Goal: Find specific page/section: Find specific page/section

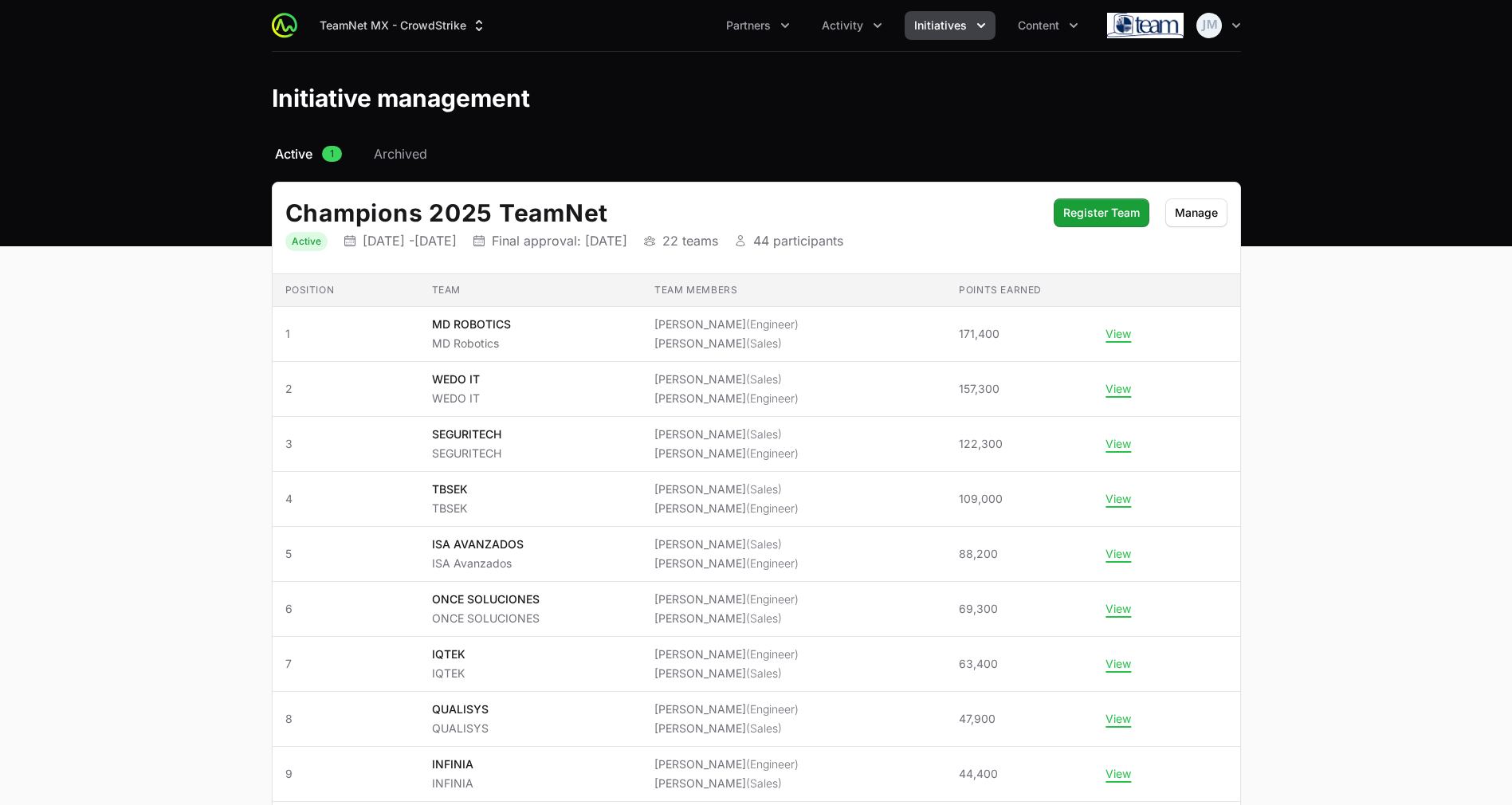
click at [943, 12] on button "Initiatives" at bounding box center [950, 25] width 91 height 29
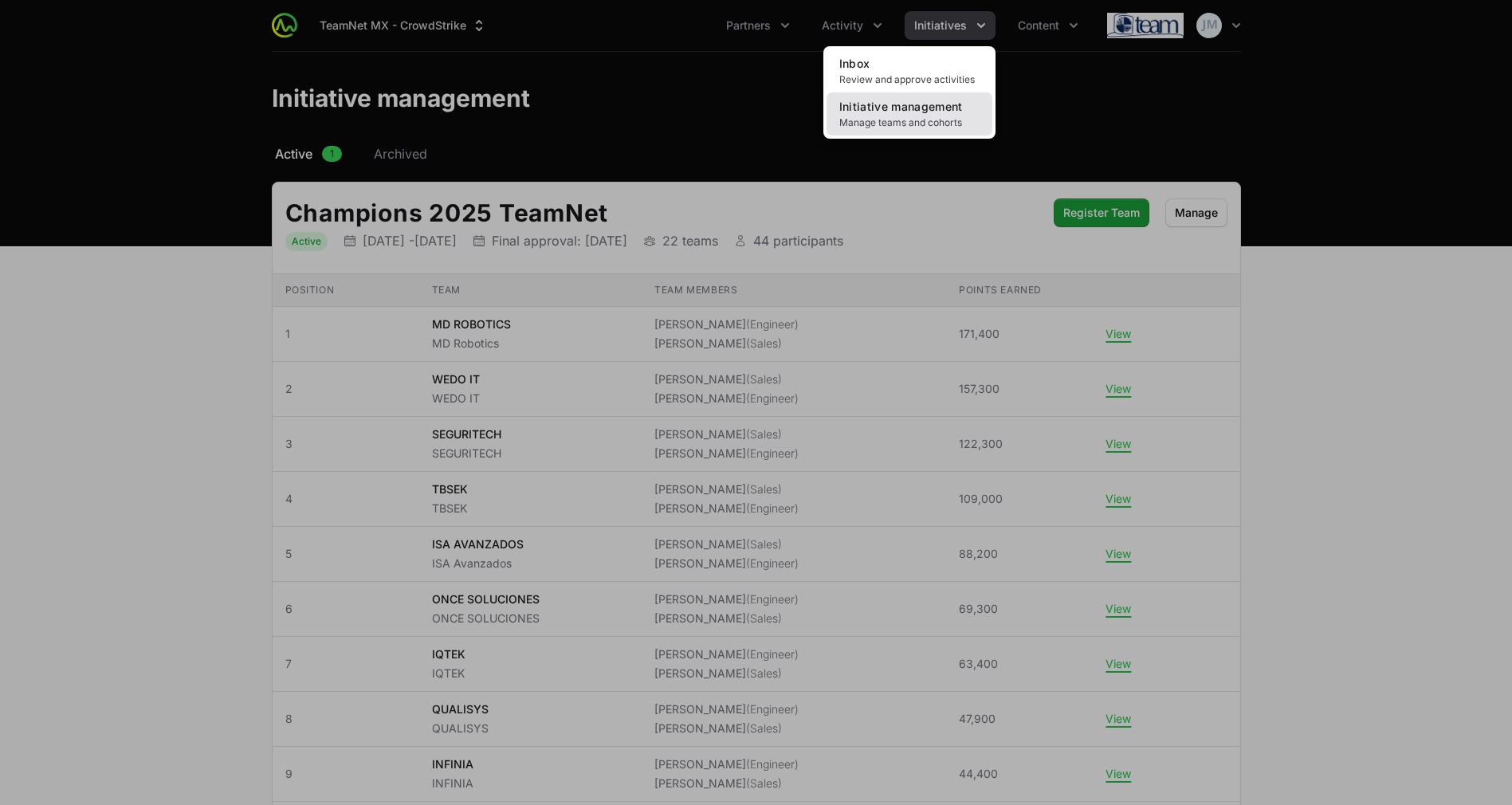
click at [894, 127] on span "Manage teams and cohorts" at bounding box center [909, 123] width 140 height 13
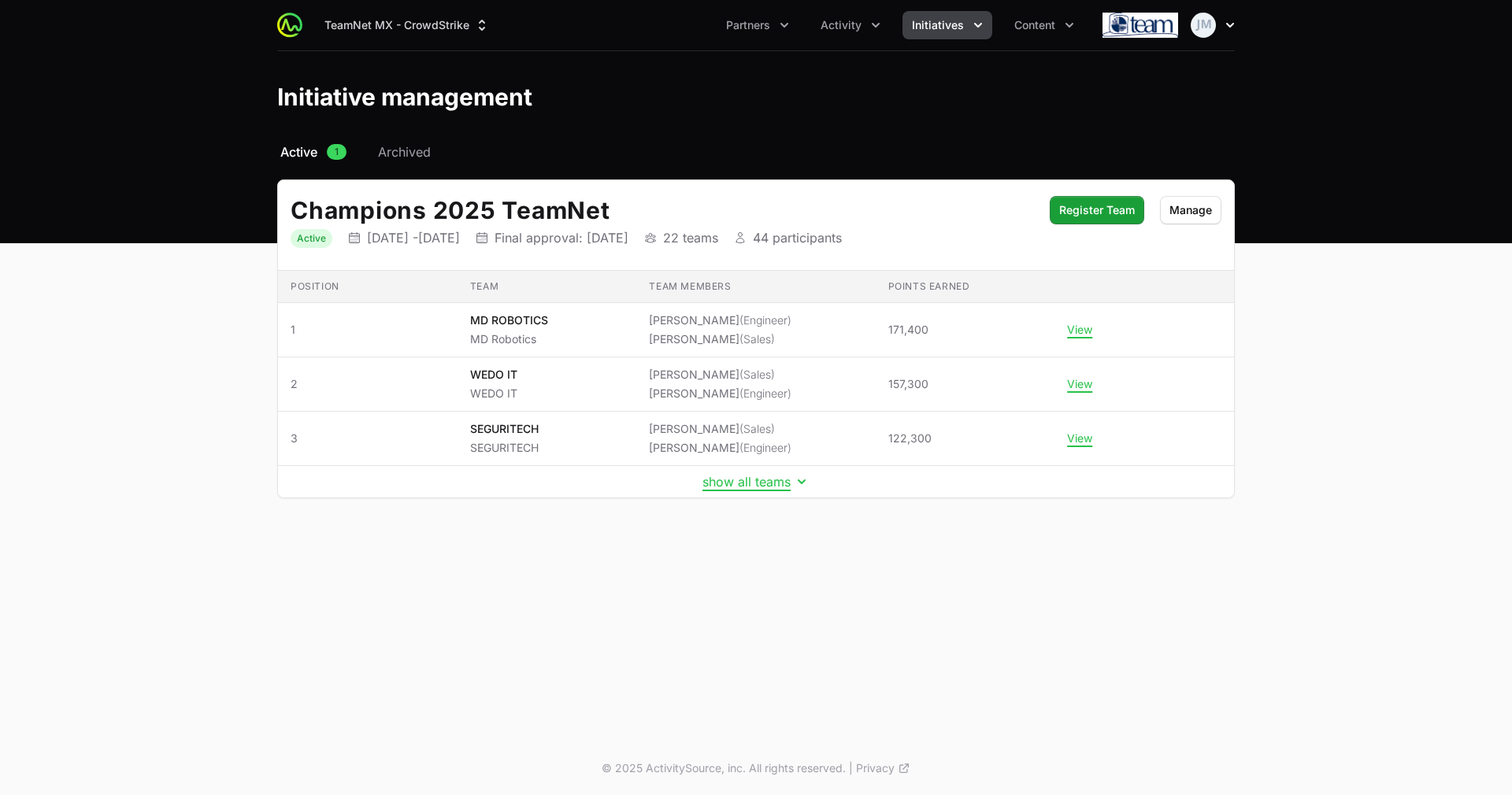
click at [1209, 36] on img "button" at bounding box center [1203, 25] width 25 height 25
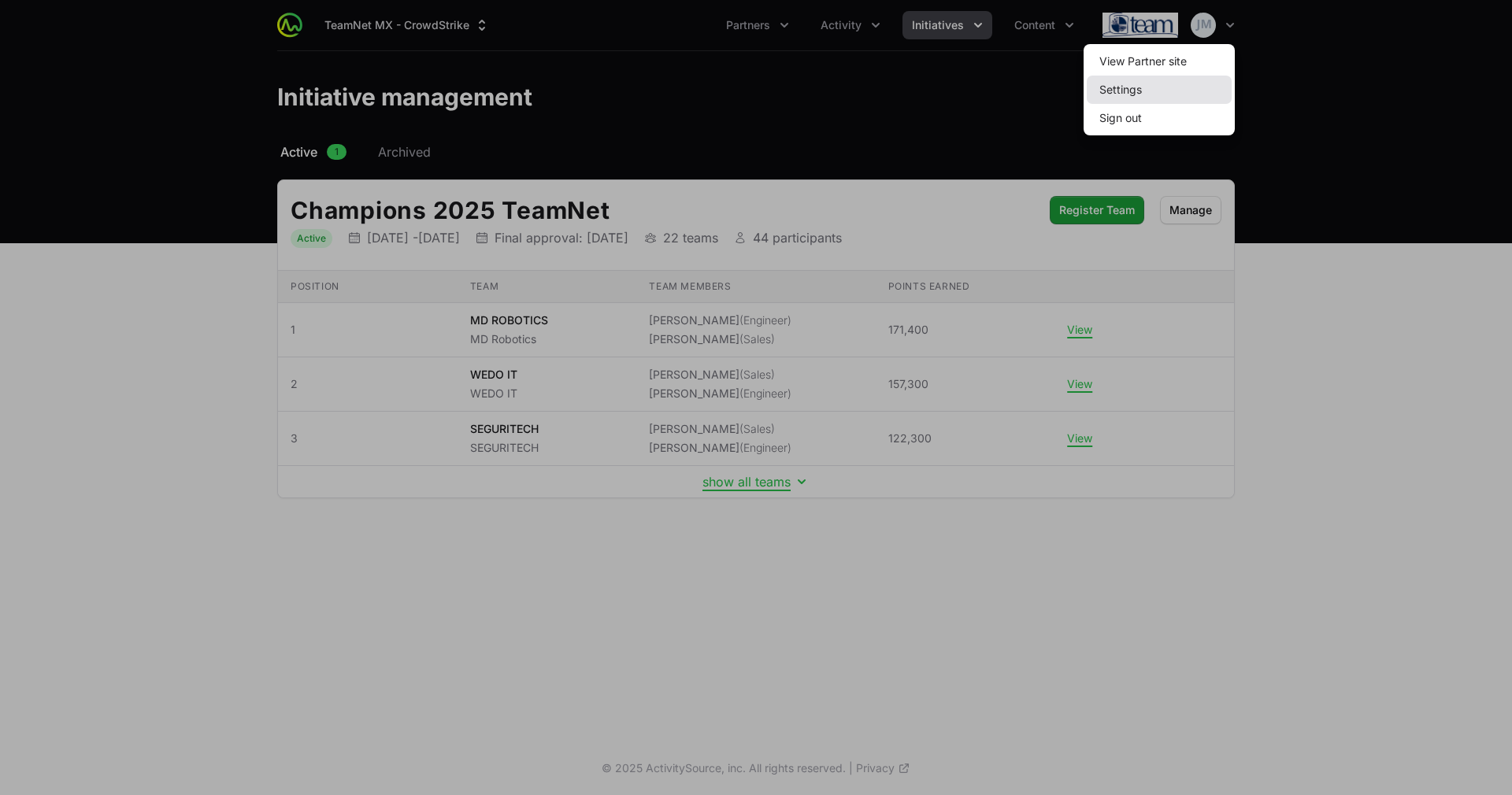
click at [1162, 76] on link "Settings" at bounding box center [1159, 89] width 145 height 28
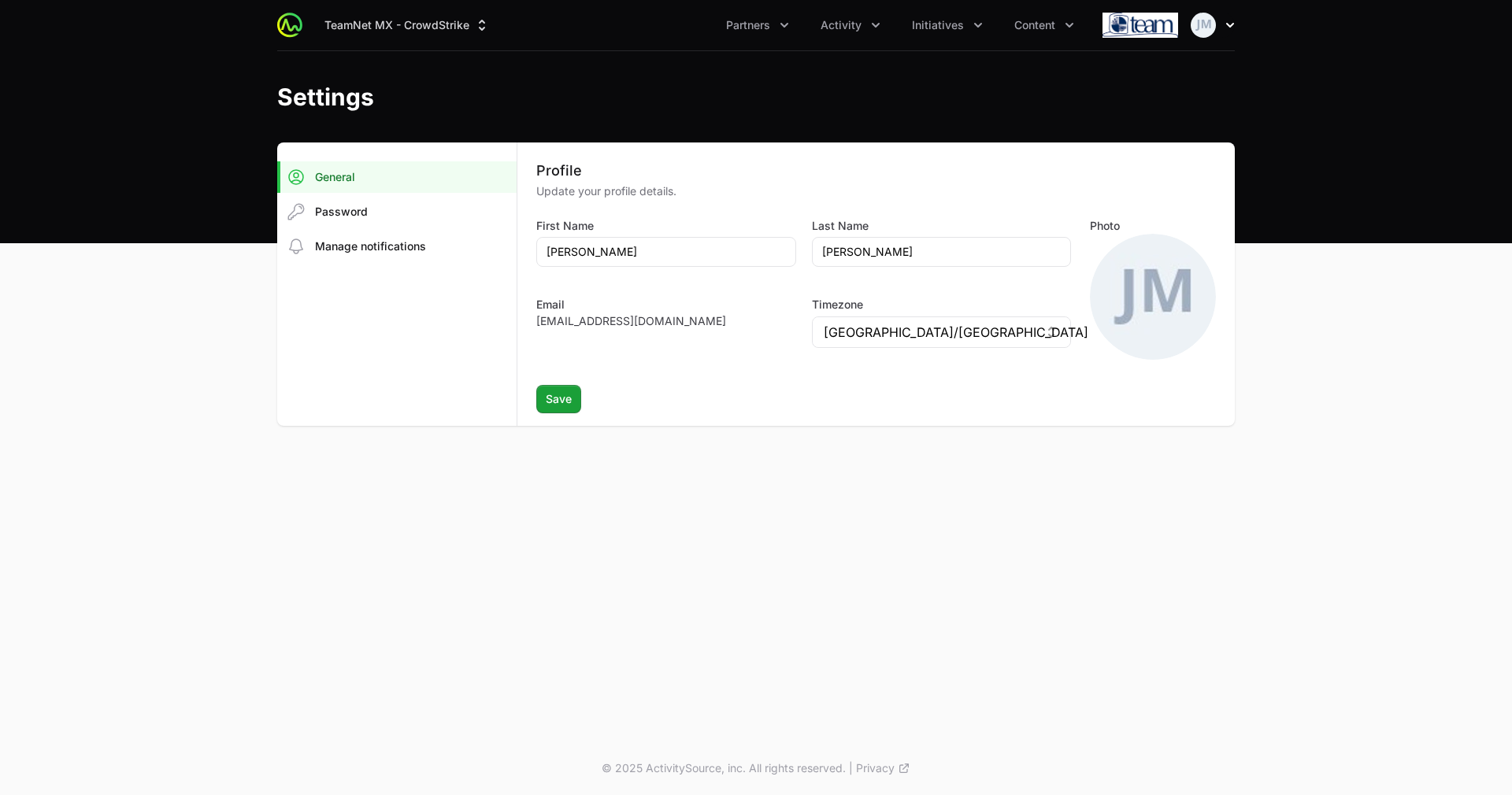
click at [1209, 26] on img "button" at bounding box center [1203, 25] width 25 height 25
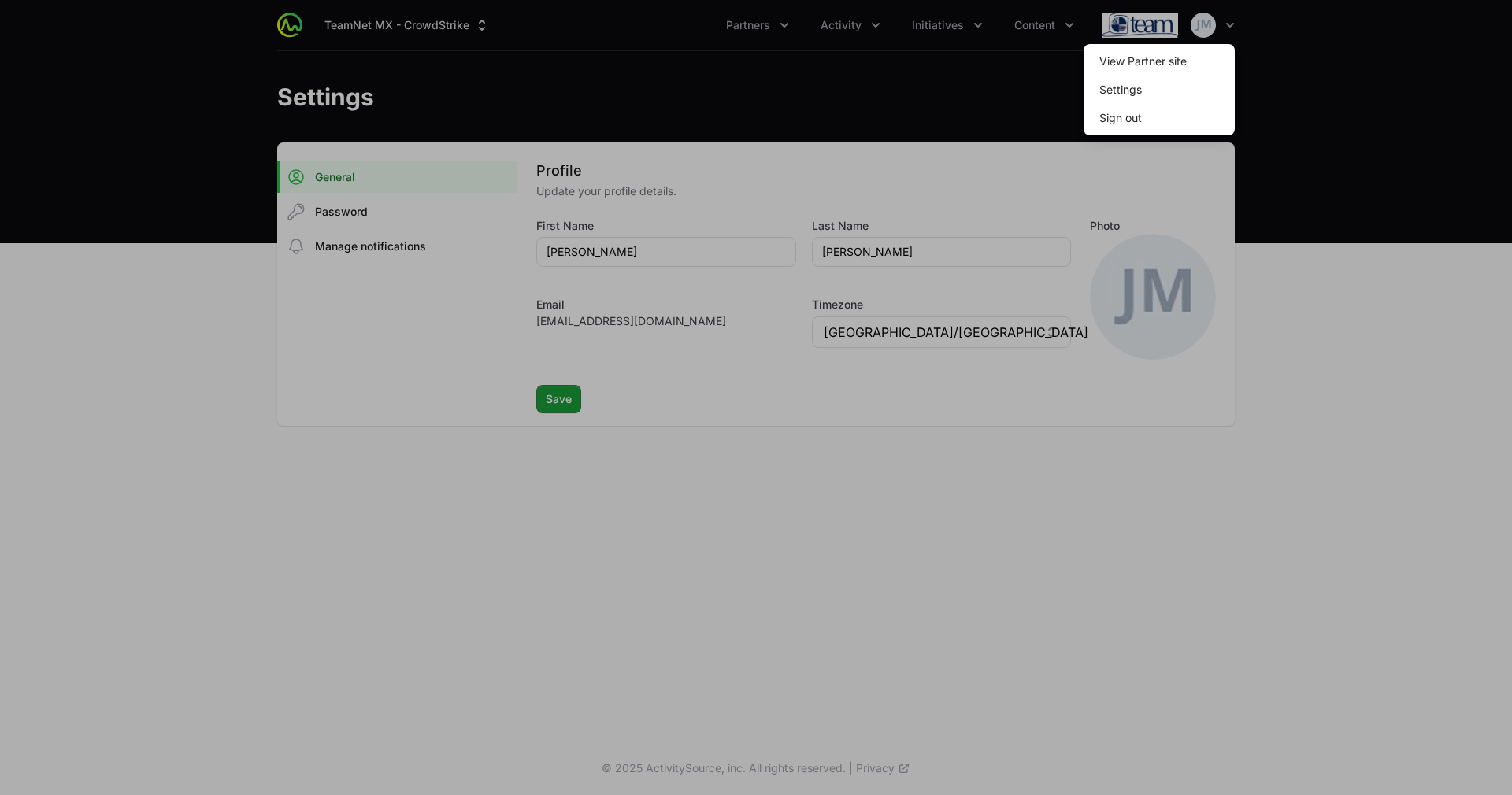
click at [924, 102] on div at bounding box center [756, 398] width 1512 height 795
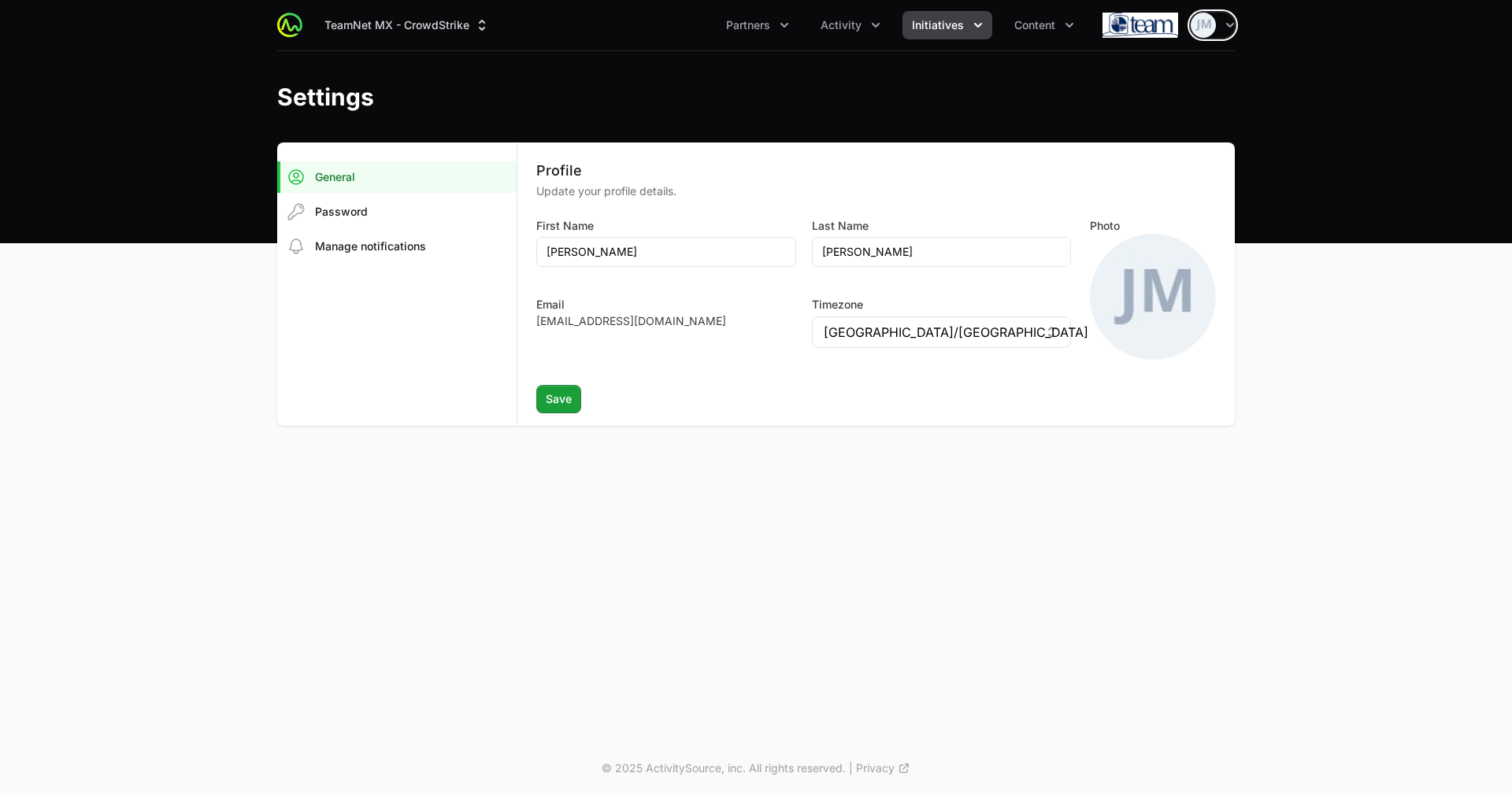
click at [941, 21] on span "Initiatives" at bounding box center [937, 25] width 52 height 16
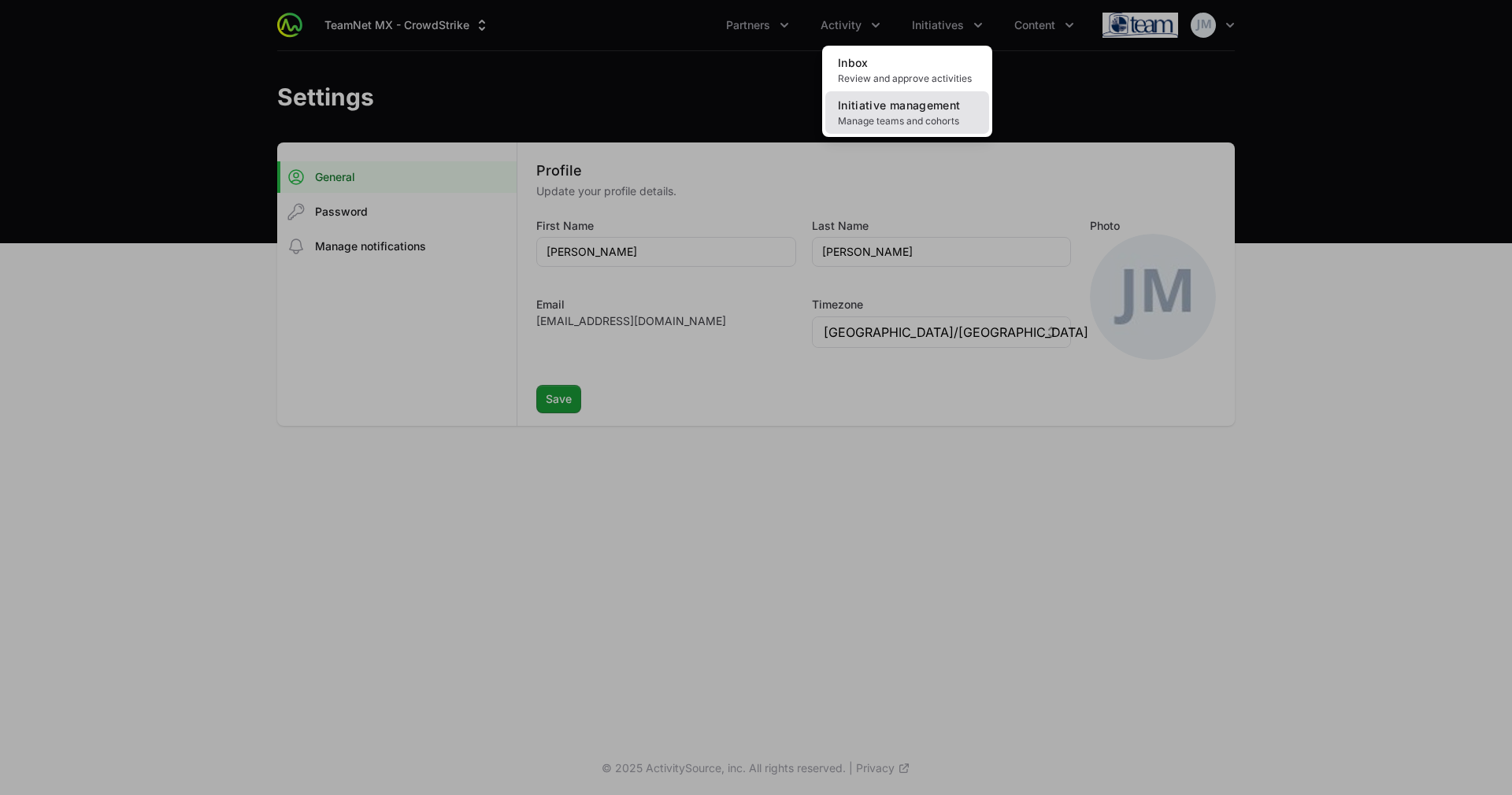
click at [936, 122] on span "Manage teams and cohorts" at bounding box center [907, 121] width 139 height 13
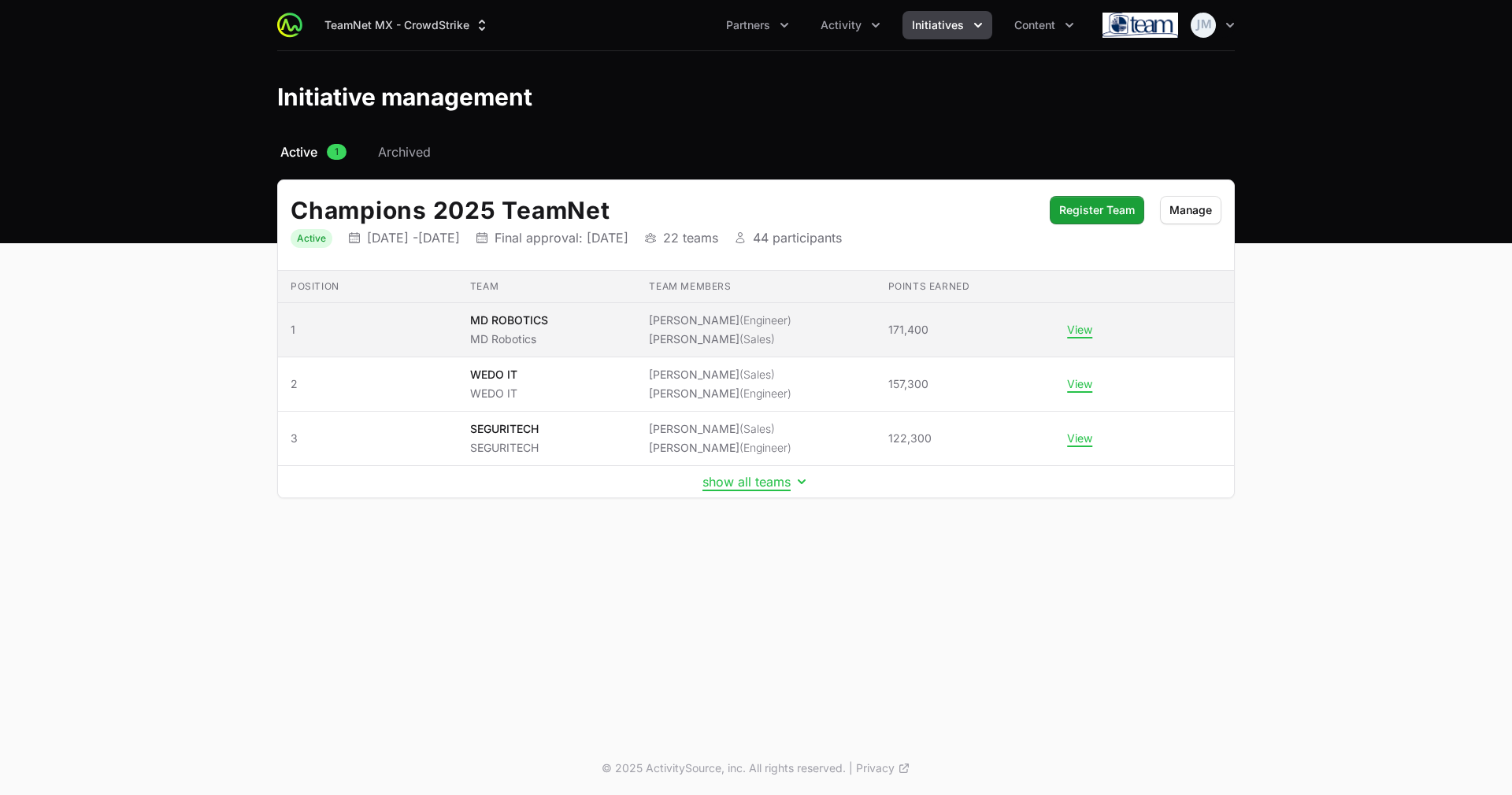
click at [739, 317] on span "(Engineer)" at bounding box center [765, 319] width 52 height 14
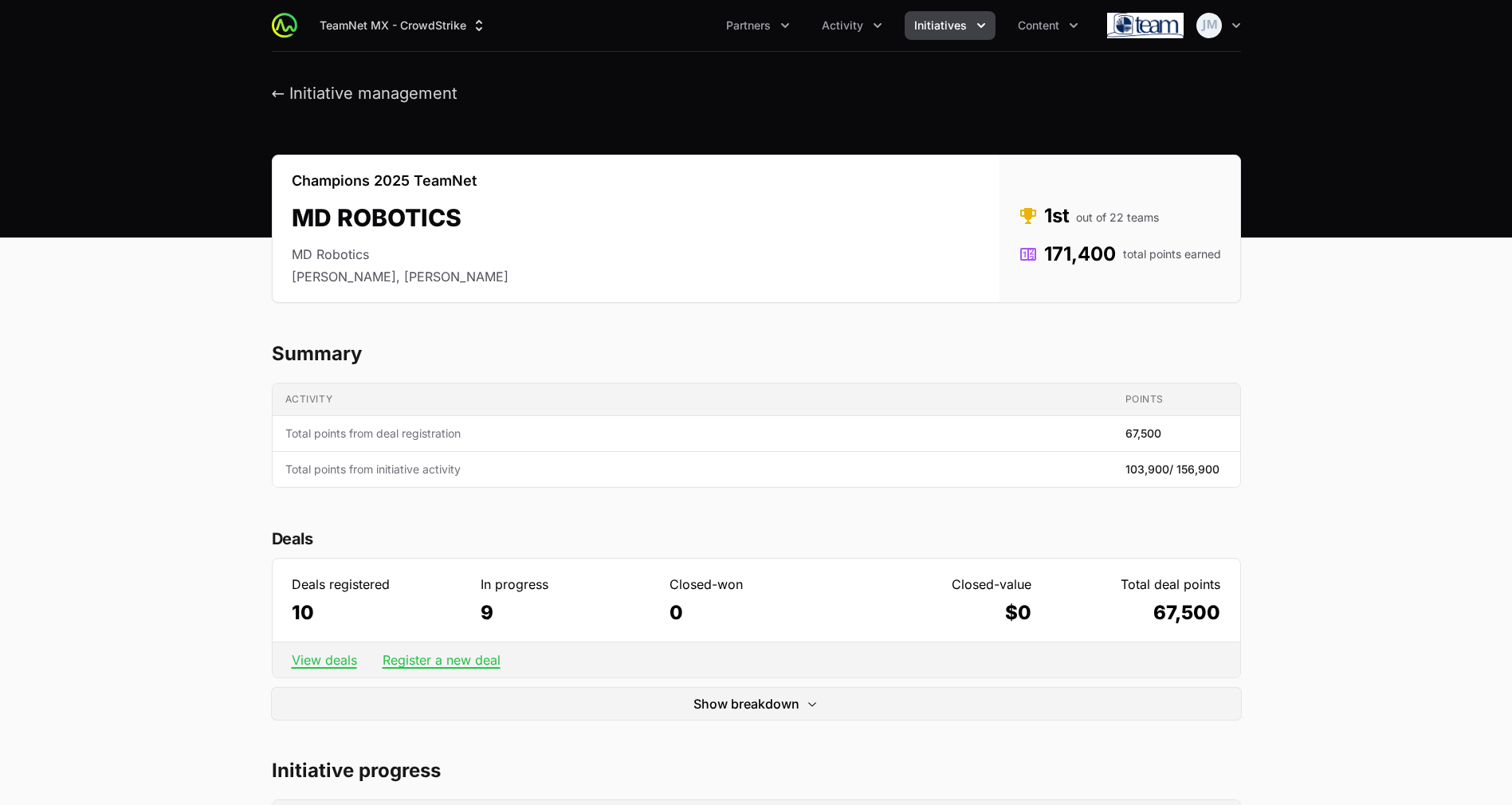
click at [963, 22] on span "Initiatives" at bounding box center [940, 25] width 53 height 16
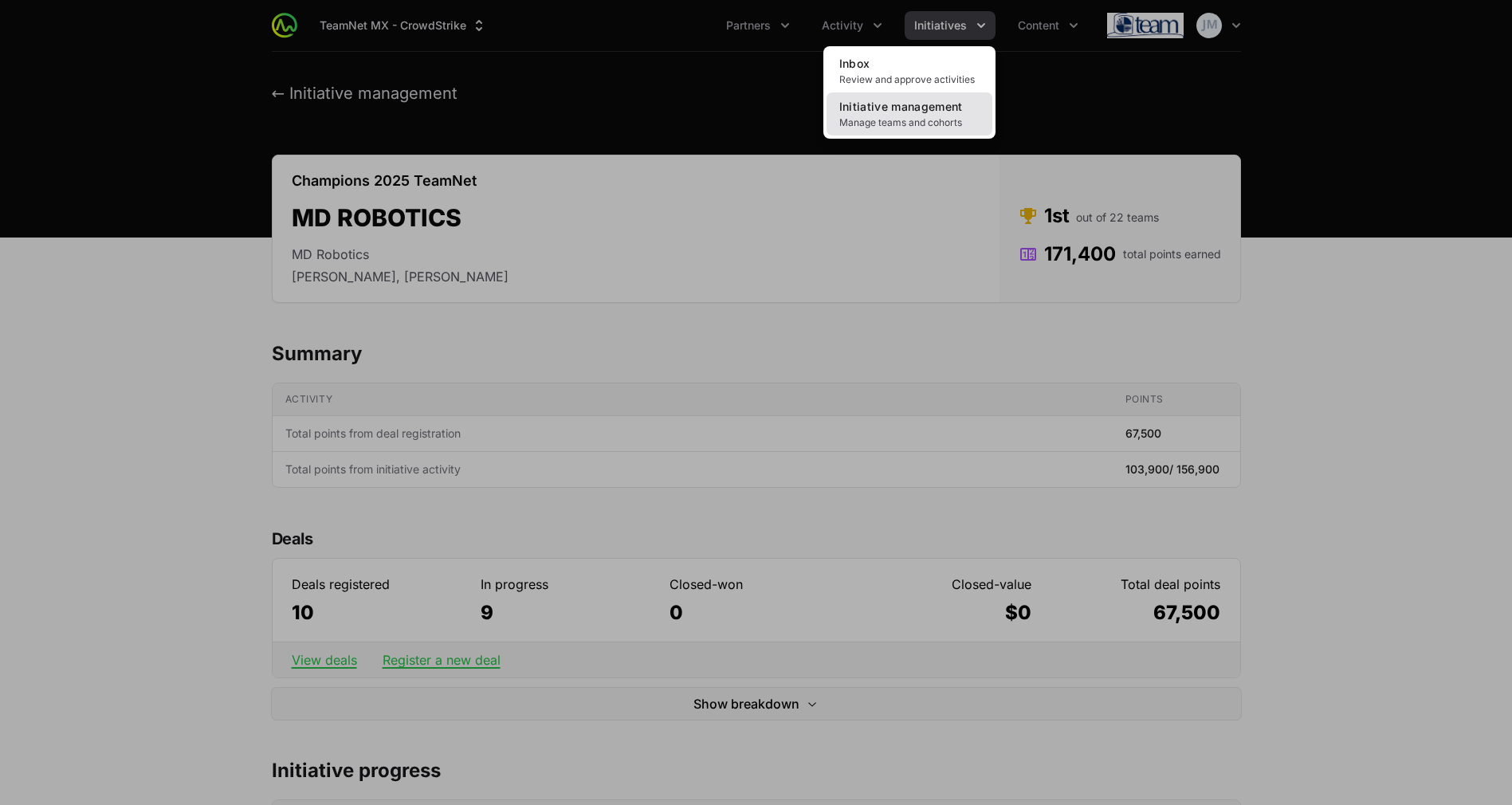
click at [893, 102] on span "Initiative management" at bounding box center [901, 106] width 124 height 14
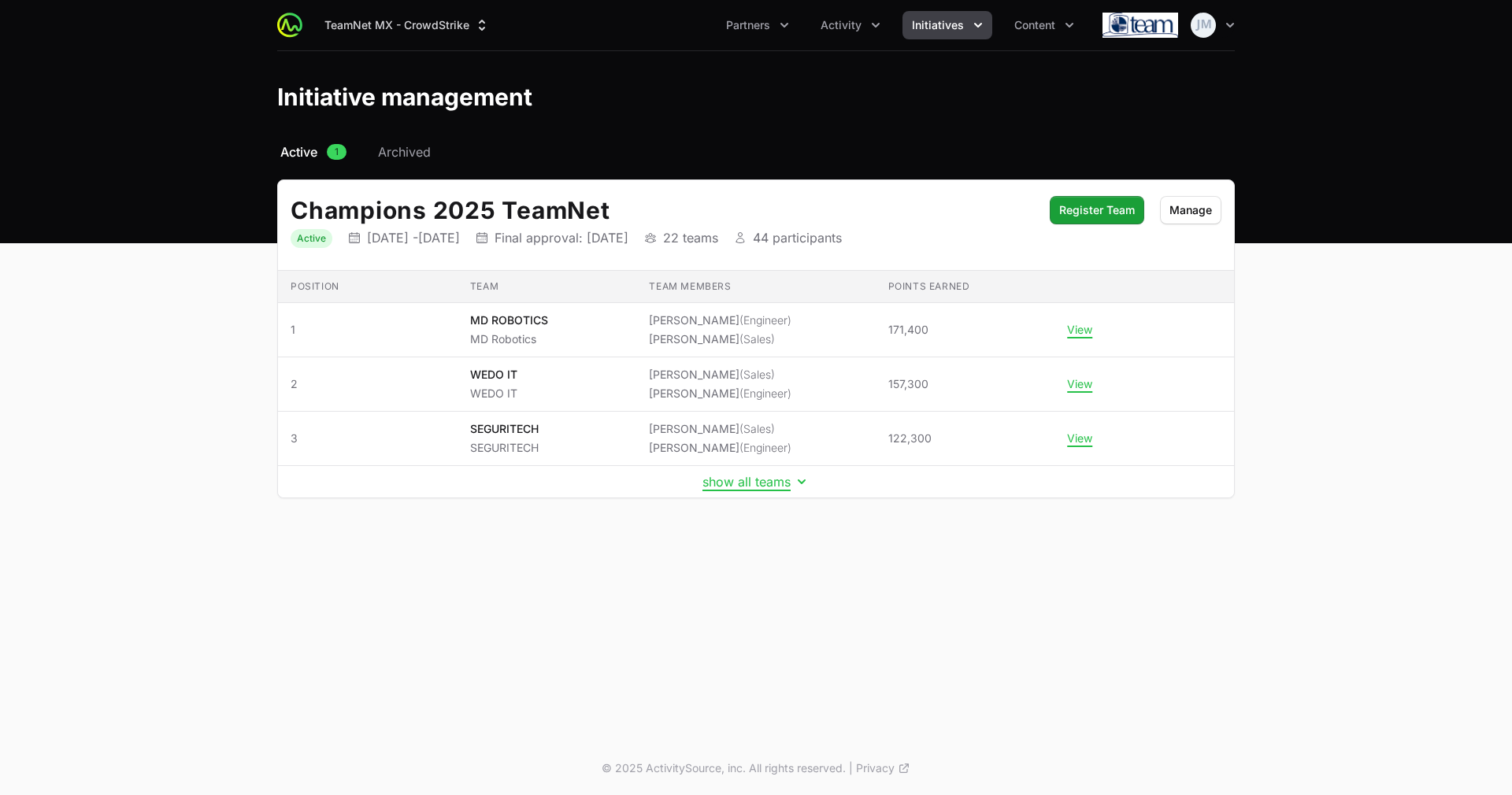
click at [744, 498] on div "Champions 2025 TeamNet Status Active Initiative dates [DATE] - [DATE] Final app…" at bounding box center [756, 339] width 958 height 319
click at [754, 474] on button "show all teams" at bounding box center [756, 481] width 107 height 16
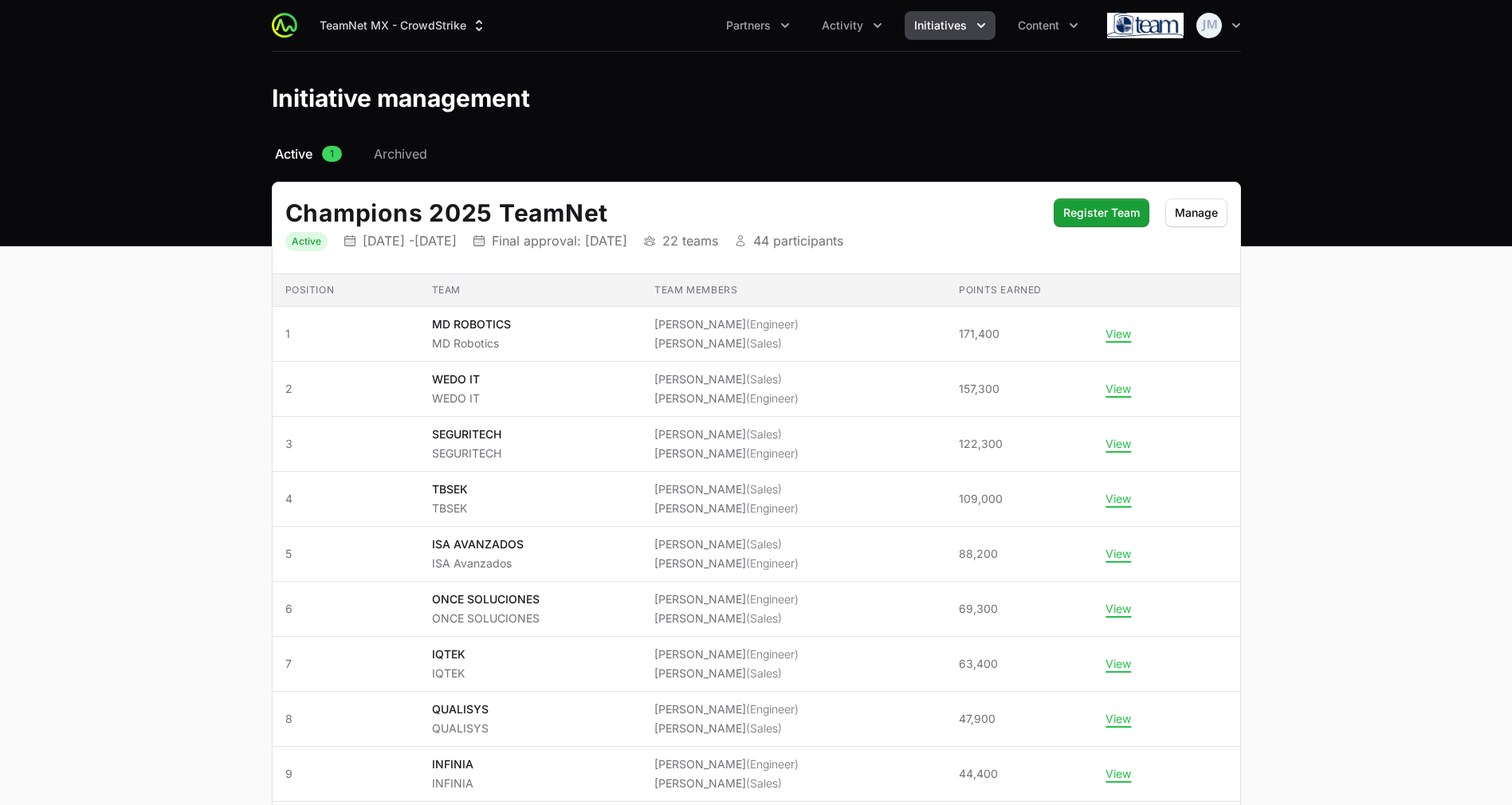
scroll to position [373, 0]
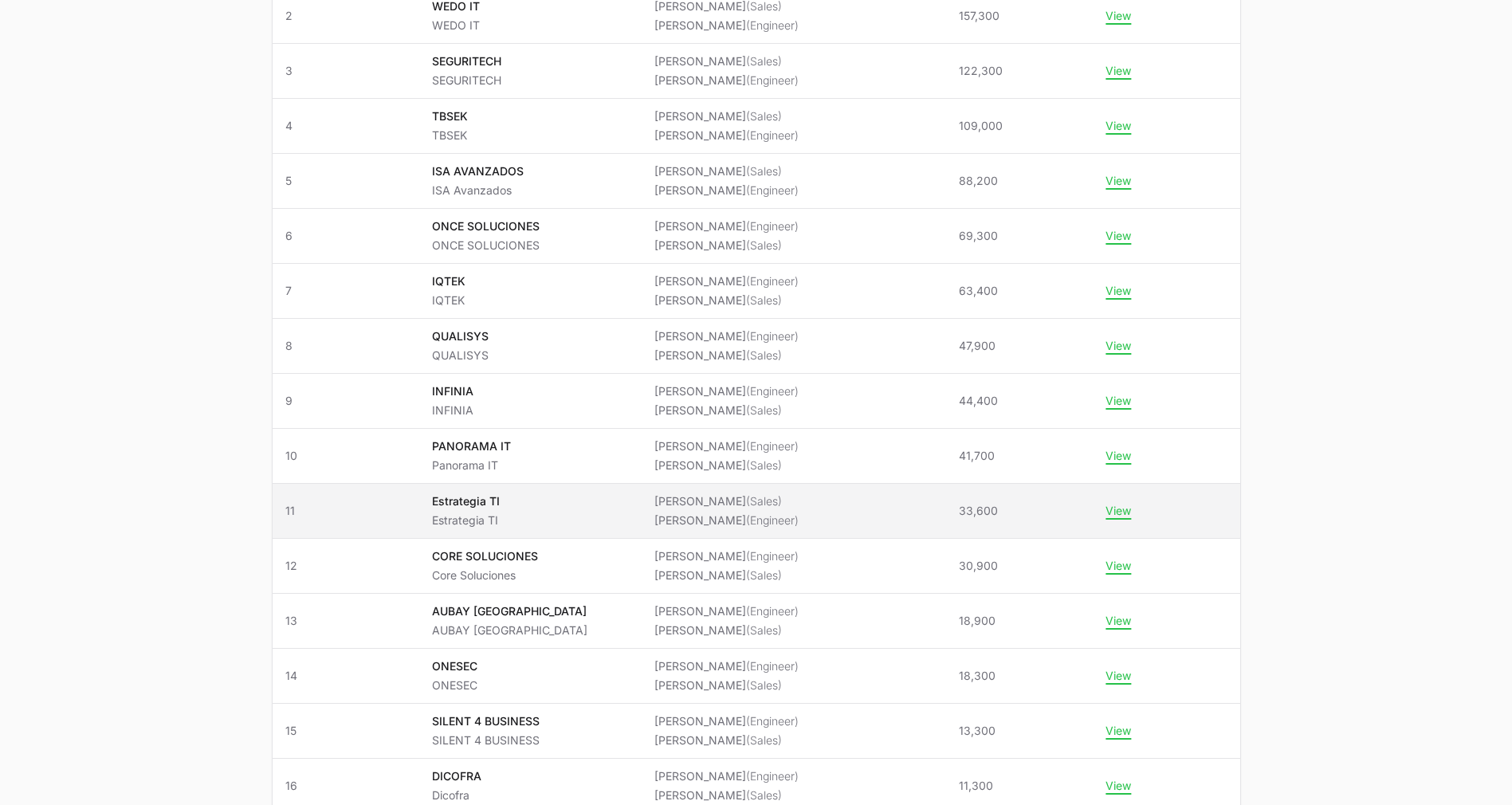
click at [864, 510] on span "[PERSON_NAME] (Sales) [PERSON_NAME] (Engineer)" at bounding box center [794, 511] width 279 height 35
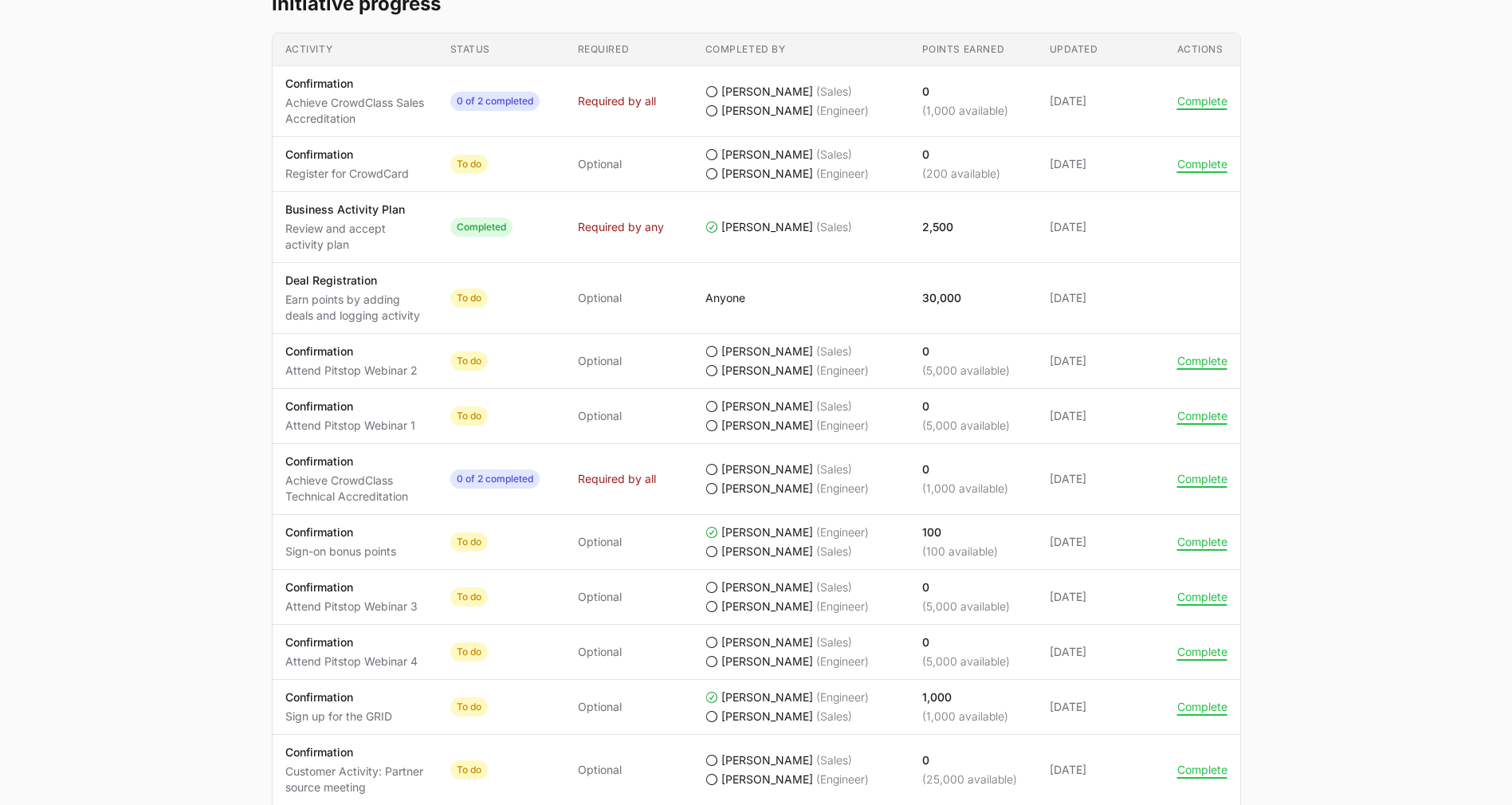
scroll to position [983, 0]
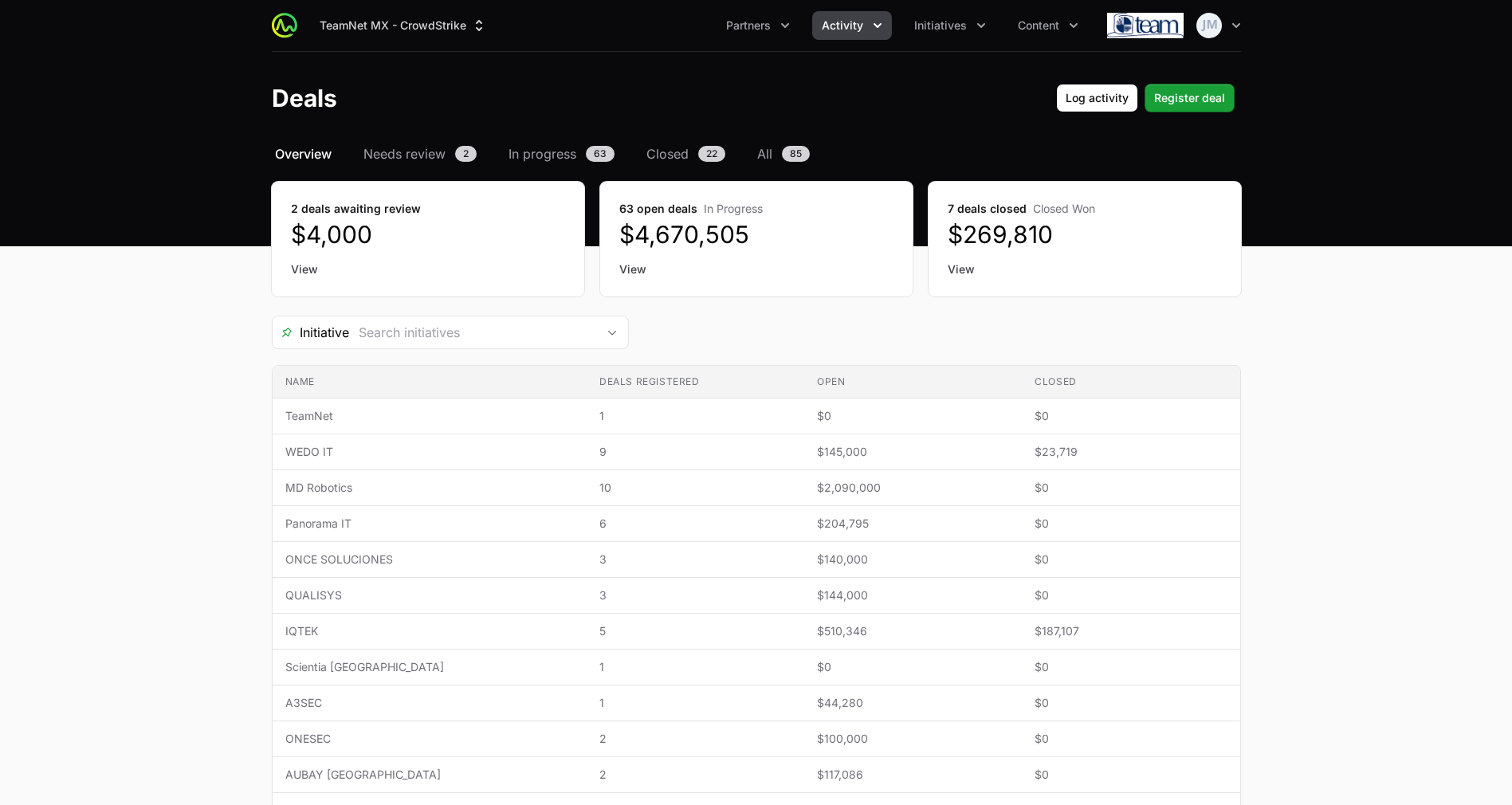
scroll to position [454, 0]
